Goal: Browse casually

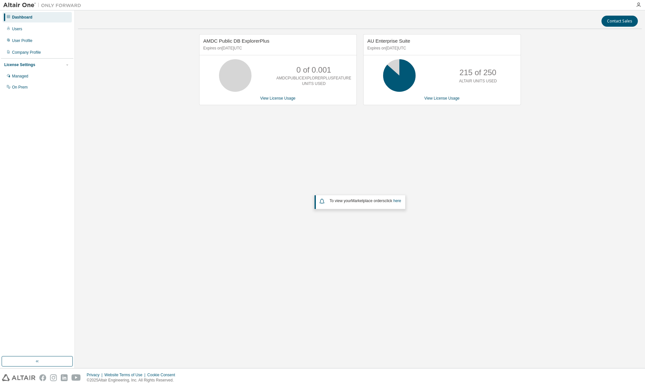
drag, startPoint x: 0, startPoint y: 0, endPoint x: 117, endPoint y: 215, distance: 245.0
click at [117, 215] on div "AMDC Public DB ExplorerPlus Expires on [DATE] UTC 0 of 0.001 AMDCPUBLICEXPLORER…" at bounding box center [360, 159] width 564 height 251
